Goal: Navigation & Orientation: Find specific page/section

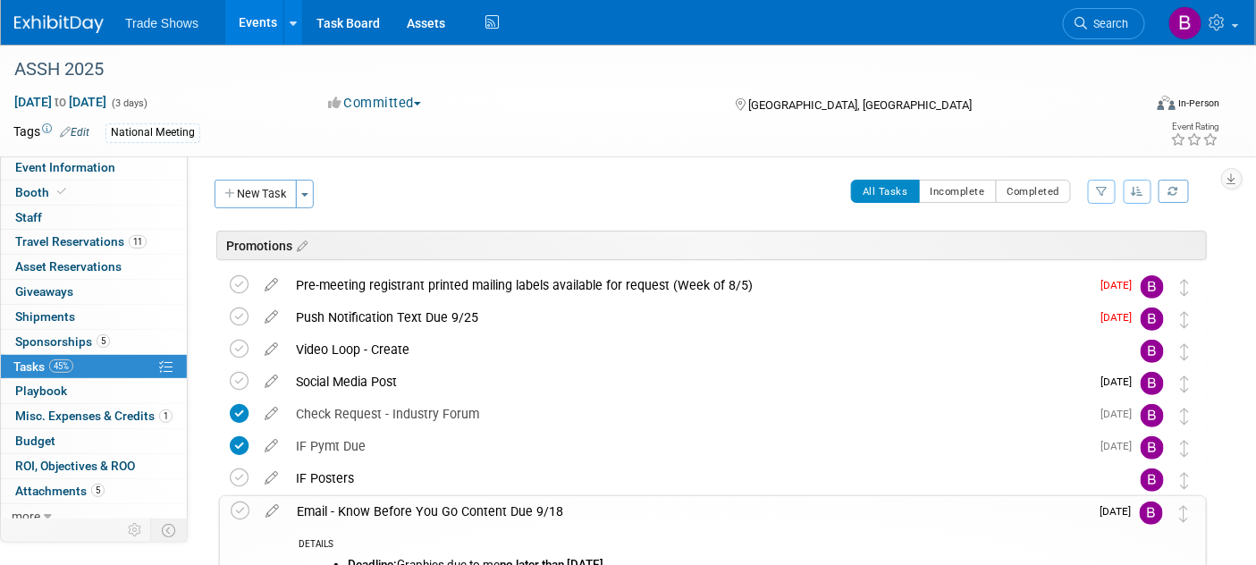
click at [62, 15] on img at bounding box center [58, 24] width 89 height 18
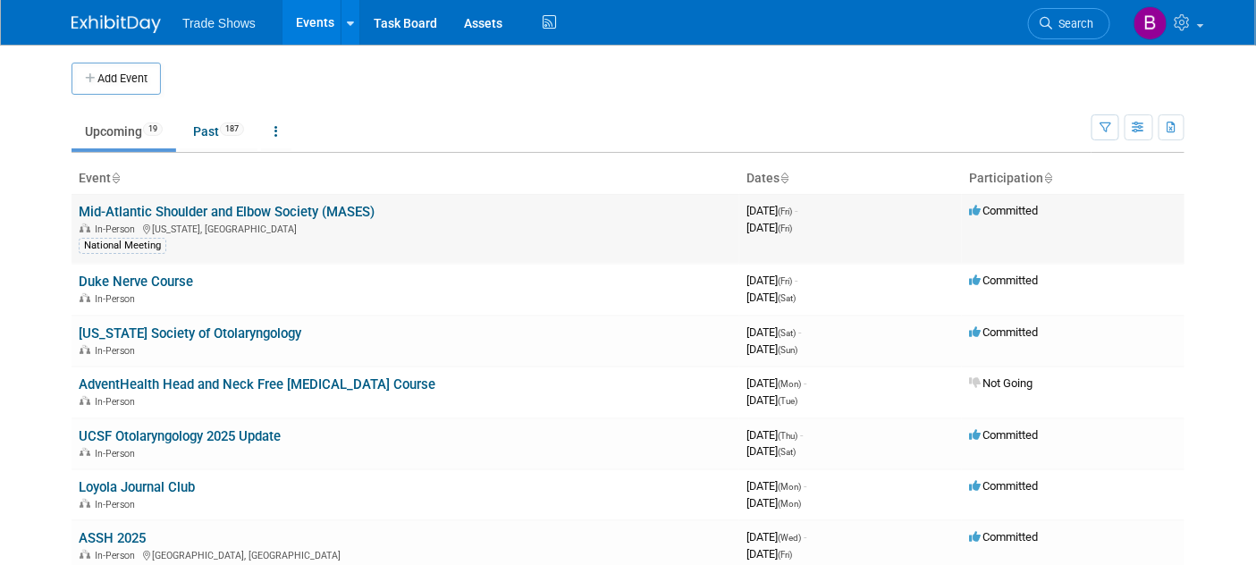
click at [215, 205] on link "Mid-Atlantic Shoulder and Elbow Society (MASES)" at bounding box center [227, 212] width 296 height 16
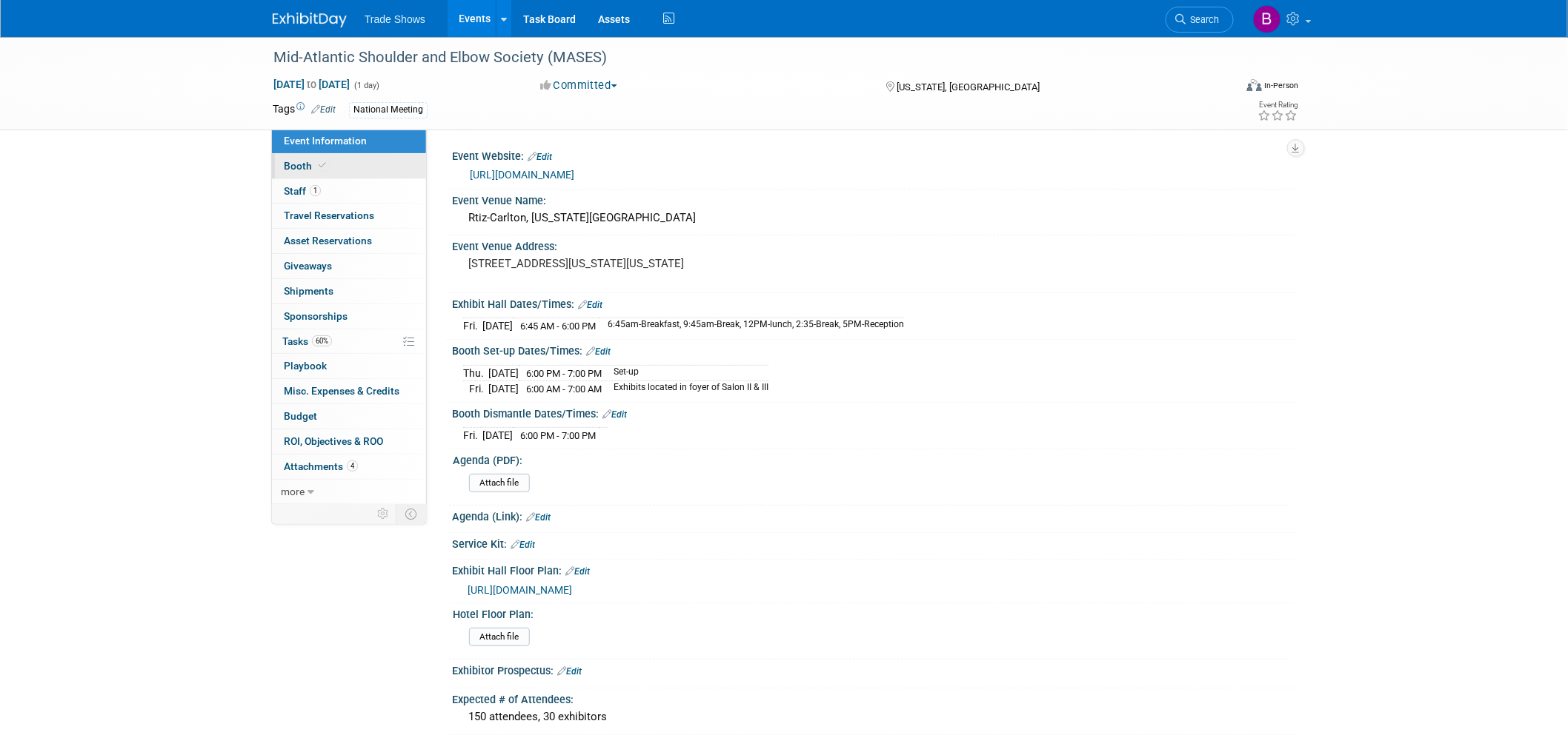
click at [314, 176] on link "Booth" at bounding box center [349, 166] width 154 height 25
